Goal: Information Seeking & Learning: Understand process/instructions

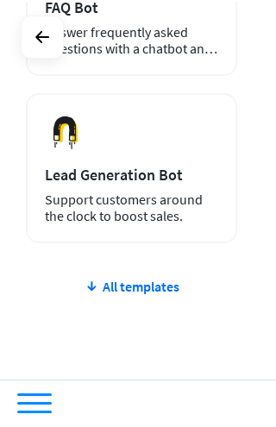
scroll to position [1348, 0]
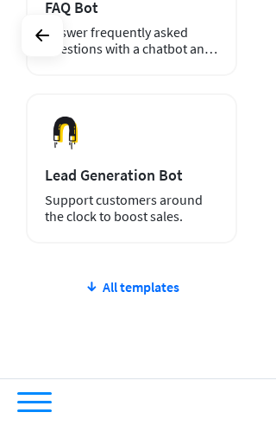
click at [98, 278] on icon at bounding box center [92, 286] width 14 height 17
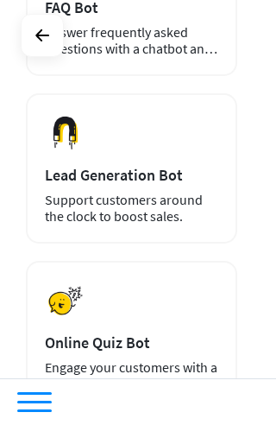
click at [95, 285] on div "Preview Online Quiz Bot Engage your customers with a chatbot quiz tailored to y…" at bounding box center [131, 336] width 211 height 150
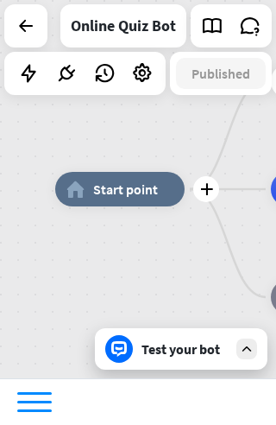
click at [158, 194] on span "Start point" at bounding box center [125, 188] width 65 height 17
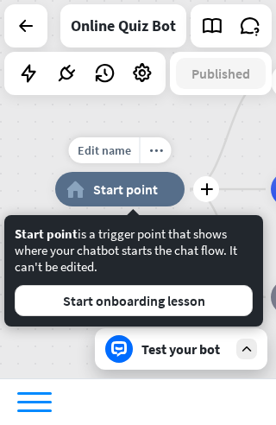
click at [193, 295] on button "Start onboarding lesson" at bounding box center [134, 300] width 238 height 31
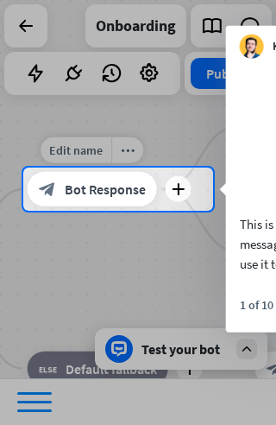
click at [56, 180] on icon "block_bot_response" at bounding box center [47, 188] width 17 height 17
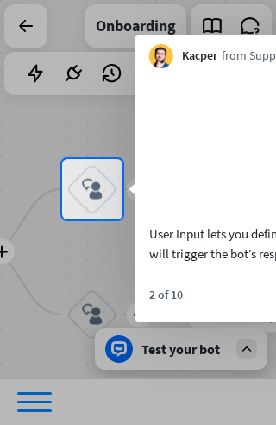
click at [82, 184] on icon "block_user_input" at bounding box center [92, 189] width 21 height 21
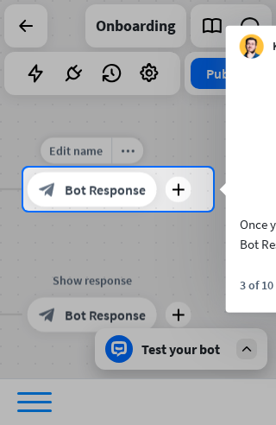
click at [56, 193] on icon "block_bot_response" at bounding box center [47, 188] width 17 height 17
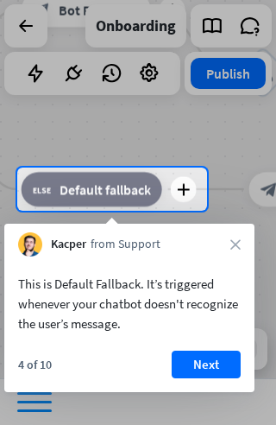
click at [214, 367] on button "Next" at bounding box center [206, 364] width 69 height 28
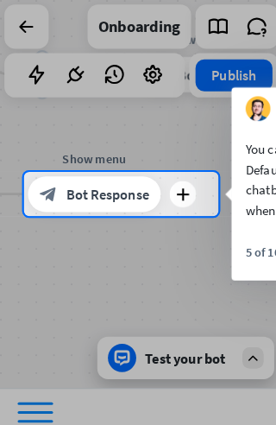
click at [56, 197] on icon "block_bot_response" at bounding box center [47, 188] width 17 height 17
